Goal: Transaction & Acquisition: Purchase product/service

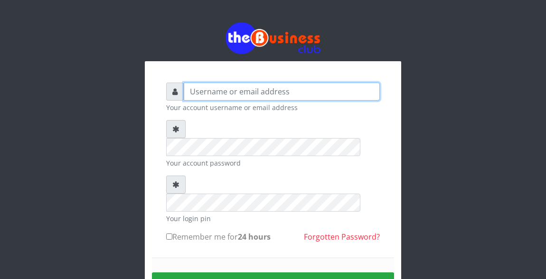
click at [195, 89] on input "text" at bounding box center [282, 92] width 196 height 18
type input "Atipeter"
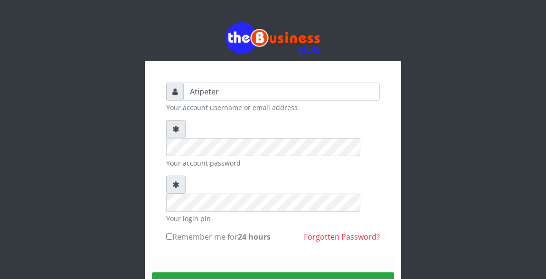
click at [168, 234] on input "Remember me for 24 hours" at bounding box center [169, 237] width 6 height 6
checkbox input "true"
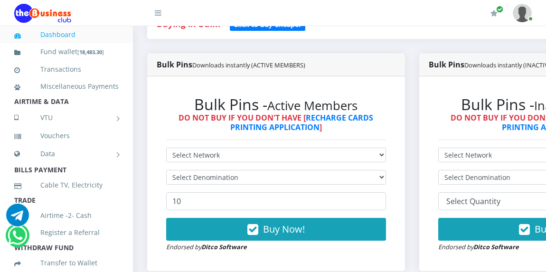
scroll to position [247, 0]
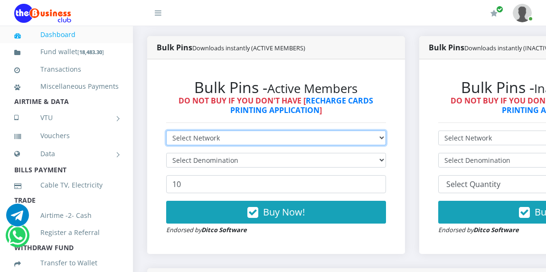
click at [214, 138] on select "Select Network MTN Globacom 9Mobile Airtel" at bounding box center [276, 138] width 220 height 15
select select "Glo"
click at [166, 132] on select "Select Network MTN Globacom 9Mobile Airtel" at bounding box center [276, 138] width 220 height 15
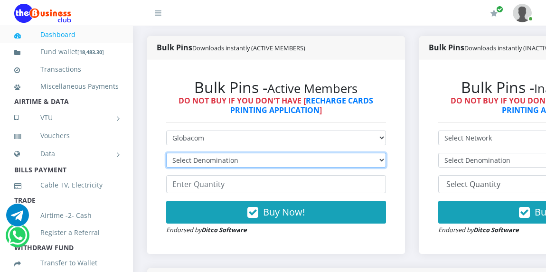
click at [219, 161] on select "Select Denomination Glo NGN100 - ₦96.45 Glo NGN200 - ₦192.90 Glo NGN500 - ₦482.…" at bounding box center [276, 160] width 220 height 15
select select "482.25-500"
click at [166, 154] on select "Select Denomination Glo NGN100 - ₦96.45 Glo NGN200 - ₦192.90 Glo NGN500 - ₦482.…" at bounding box center [276, 160] width 220 height 15
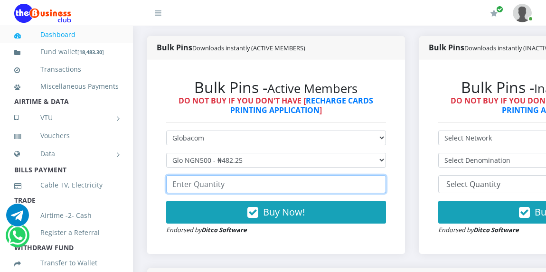
click at [223, 187] on input "number" at bounding box center [276, 184] width 220 height 18
click at [224, 187] on input "number" at bounding box center [276, 184] width 220 height 18
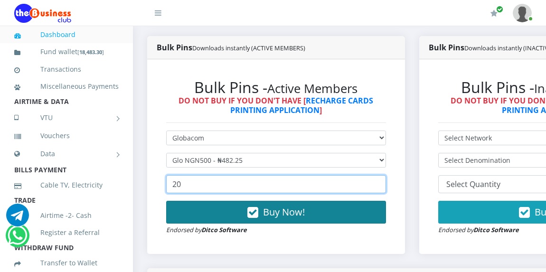
type input "20"
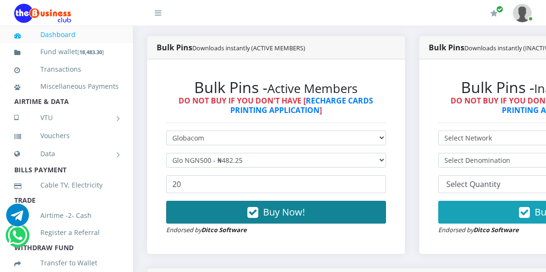
click at [270, 211] on span "Buy Now!" at bounding box center [284, 212] width 42 height 13
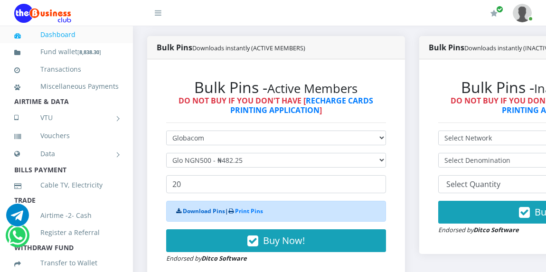
click at [189, 215] on link "Download Pins" at bounding box center [204, 211] width 42 height 8
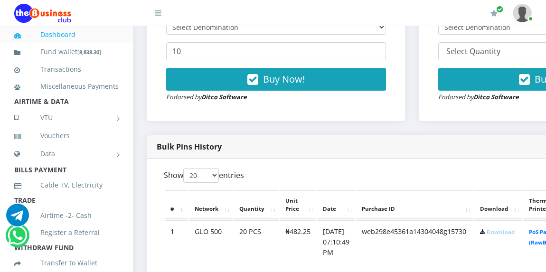
scroll to position [399, 0]
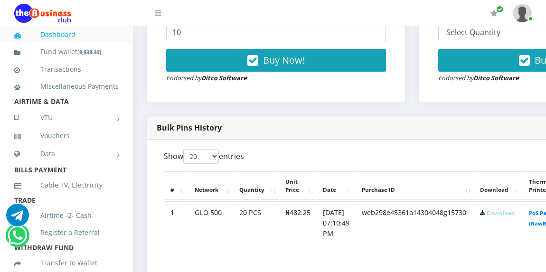
click at [508, 215] on link "Download" at bounding box center [501, 212] width 28 height 7
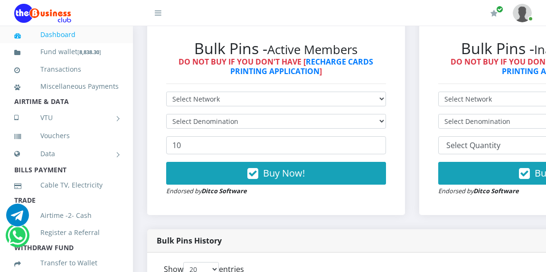
scroll to position [285, 0]
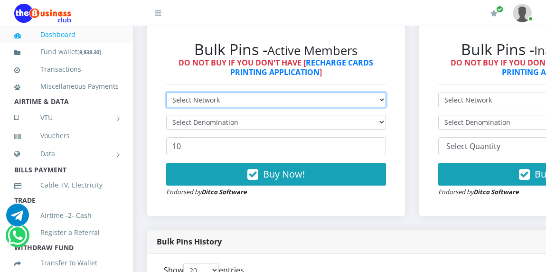
click at [309, 97] on select "Select Network MTN Globacom 9Mobile Airtel" at bounding box center [276, 100] width 220 height 15
select select "MTN"
click at [166, 94] on select "Select Network MTN Globacom 9Mobile Airtel" at bounding box center [276, 100] width 220 height 15
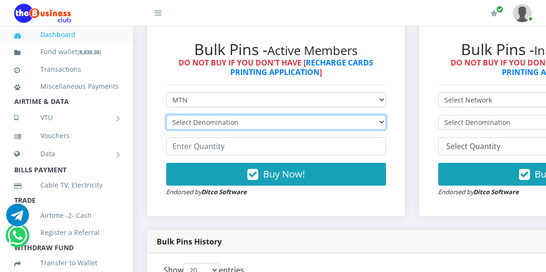
click at [305, 122] on select "Select Denomination MTN NGN100 - ₦96.94 MTN NGN200 - ₦193.88 MTN NGN400 - ₦387.…" at bounding box center [276, 122] width 220 height 15
select select "96.94-100"
click at [166, 116] on select "Select Denomination MTN NGN100 - ₦96.94 MTN NGN200 - ₦193.88 MTN NGN400 - ₦387.…" at bounding box center [276, 122] width 220 height 15
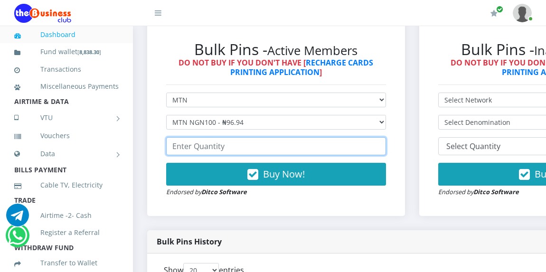
click at [305, 150] on input "number" at bounding box center [276, 146] width 220 height 18
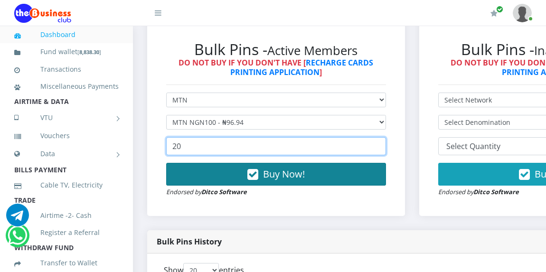
type input "20"
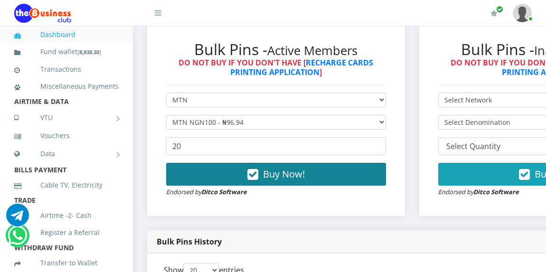
click at [295, 176] on span "Buy Now!" at bounding box center [284, 174] width 42 height 13
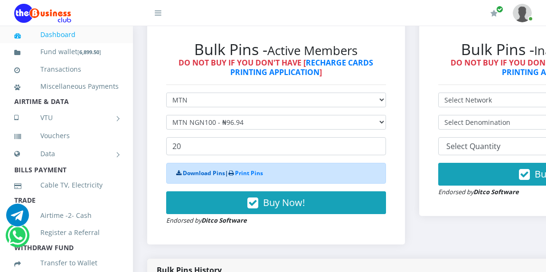
click at [201, 172] on link "Download Pins" at bounding box center [204, 173] width 42 height 8
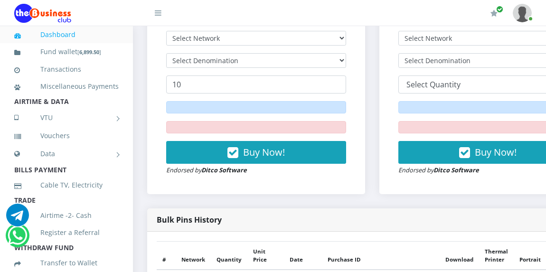
scroll to position [355, 0]
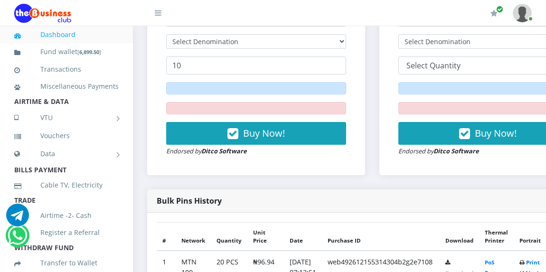
click at [473, 269] on link "Download" at bounding box center [459, 272] width 28 height 7
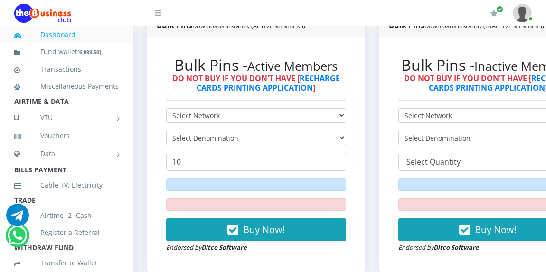
scroll to position [241, 0]
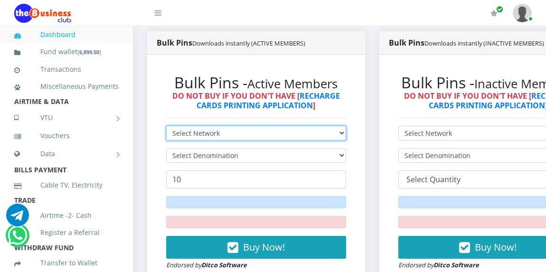
click at [270, 126] on select "Select Network MTN Globacom 9Mobile Airtel" at bounding box center [256, 133] width 180 height 15
select select "Airtel"
click at [166, 126] on select "Select Network MTN Globacom 9Mobile Airtel" at bounding box center [256, 133] width 180 height 15
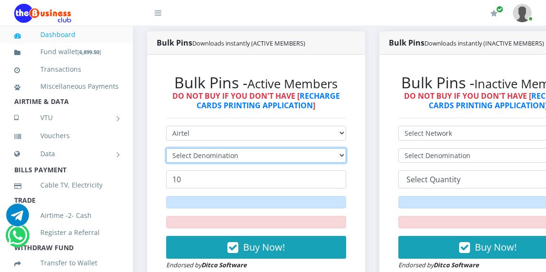
click at [256, 148] on select "Select Denomination" at bounding box center [256, 155] width 180 height 15
click at [253, 148] on select "Select Denomination" at bounding box center [256, 155] width 180 height 15
click at [166, 148] on select "Select Denomination" at bounding box center [256, 155] width 180 height 15
click at [253, 148] on select "Select Denomination" at bounding box center [256, 155] width 180 height 15
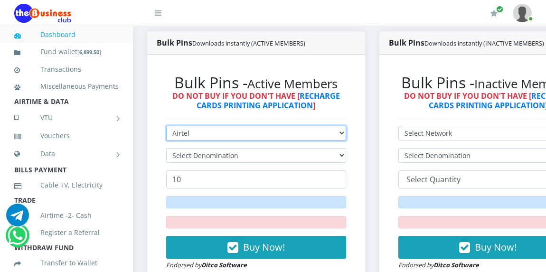
click at [251, 126] on select "Select Network MTN Globacom 9Mobile Airtel" at bounding box center [256, 133] width 180 height 15
click at [166, 126] on select "Select Network MTN Globacom 9Mobile Airtel" at bounding box center [256, 133] width 180 height 15
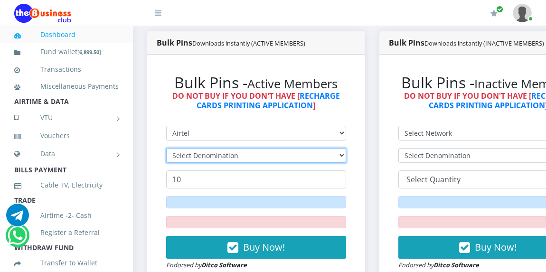
click at [247, 148] on select "Select Denomination" at bounding box center [256, 155] width 180 height 15
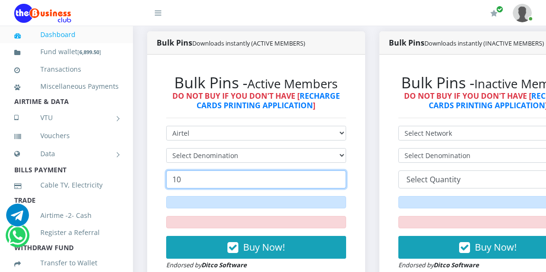
click at [249, 170] on input "10" at bounding box center [256, 179] width 180 height 18
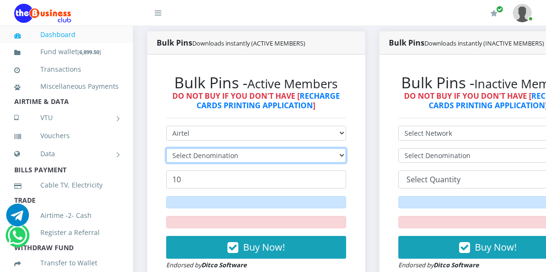
click at [249, 148] on select "Select Denomination" at bounding box center [256, 155] width 180 height 15
click at [246, 148] on select "Select Denomination" at bounding box center [256, 155] width 180 height 15
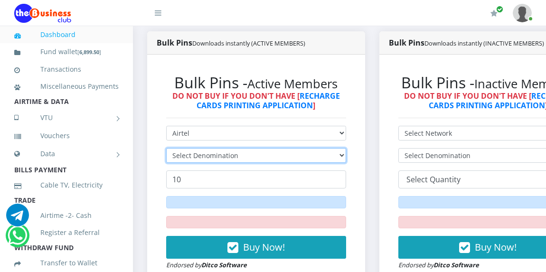
click at [242, 148] on select "Select Denomination" at bounding box center [256, 155] width 180 height 15
click at [245, 148] on select "Select Denomination" at bounding box center [256, 155] width 180 height 15
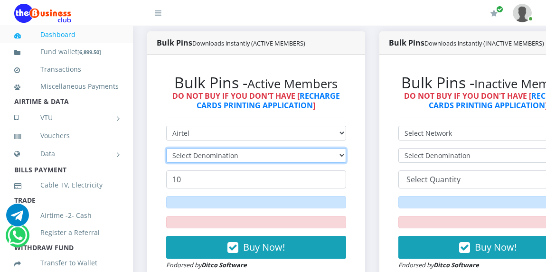
click at [245, 148] on select "Select Denomination" at bounding box center [256, 155] width 180 height 15
click at [346, 148] on select "Select Denomination" at bounding box center [256, 155] width 180 height 15
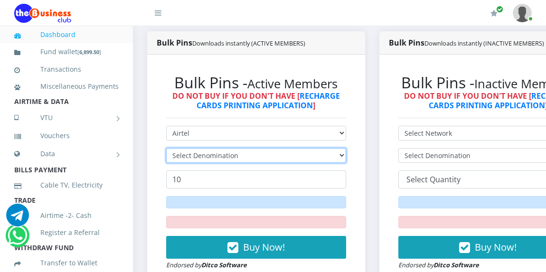
click at [346, 148] on select "Select Denomination" at bounding box center [256, 155] width 180 height 15
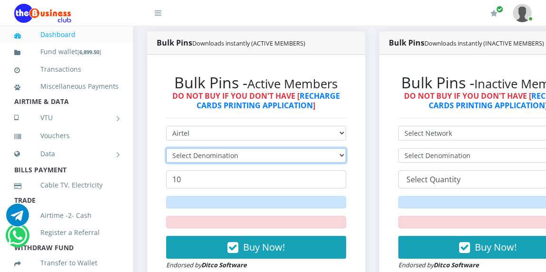
click at [346, 148] on select "Select Denomination" at bounding box center [256, 155] width 180 height 15
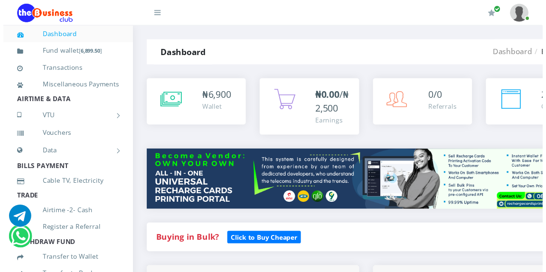
scroll to position [293, 0]
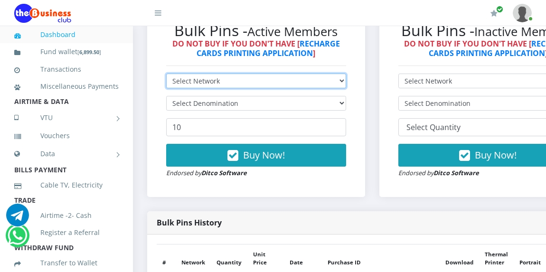
click at [181, 81] on select "Select Network MTN Globacom 9Mobile Airtel" at bounding box center [256, 81] width 180 height 15
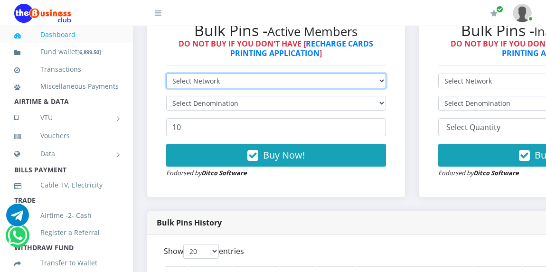
scroll to position [241, 0]
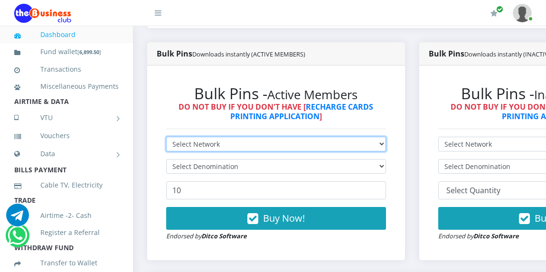
select select "Airtel"
click at [166, 138] on select "Select Network MTN Globacom 9Mobile Airtel" at bounding box center [276, 144] width 220 height 15
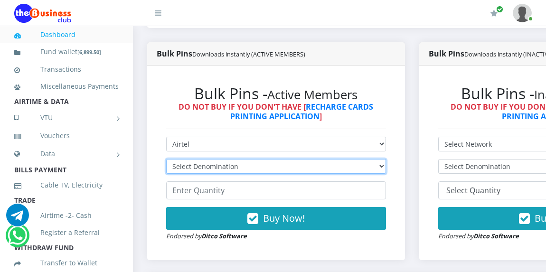
click at [193, 169] on select "Select Denomination Airtel NGN100 - ₦96.36 Airtel NGN200 - ₦192.72 Airtel NGN50…" at bounding box center [276, 166] width 220 height 15
select select "96.36-100"
click at [166, 160] on select "Select Denomination Airtel NGN100 - ₦96.36 Airtel NGN200 - ₦192.72 Airtel NGN50…" at bounding box center [276, 166] width 220 height 15
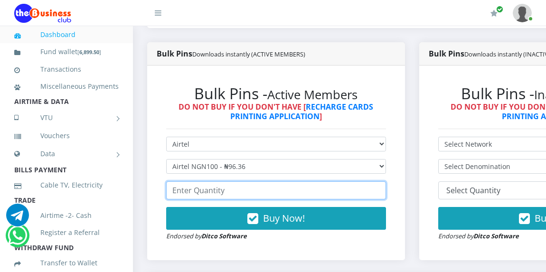
click at [195, 195] on input "number" at bounding box center [276, 190] width 220 height 18
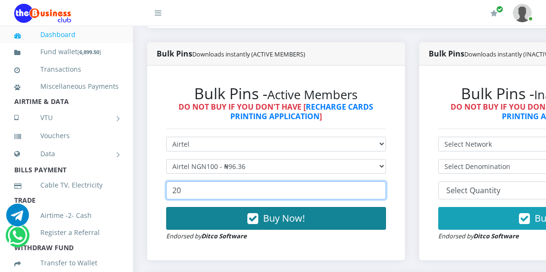
type input "20"
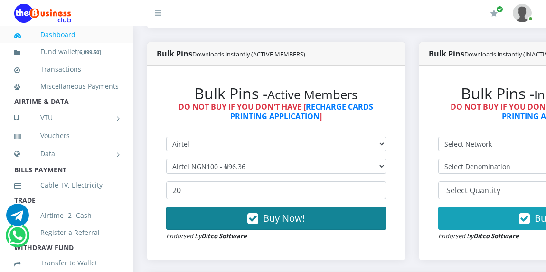
click at [271, 220] on span "Buy Now!" at bounding box center [284, 218] width 42 height 13
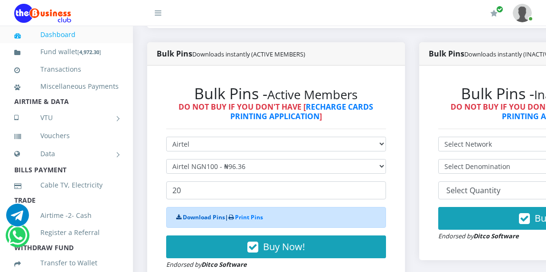
click at [217, 217] on link "Download Pins" at bounding box center [204, 217] width 42 height 8
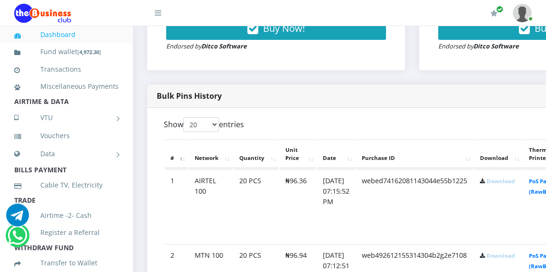
scroll to position [449, 0]
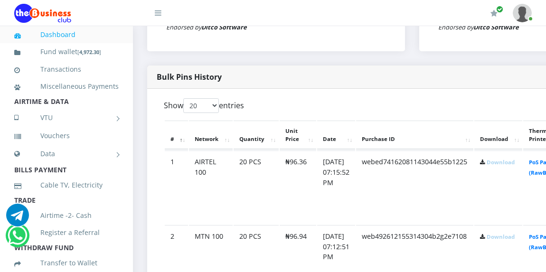
click at [511, 161] on link "Download" at bounding box center [501, 162] width 28 height 7
